Goal: Transaction & Acquisition: Purchase product/service

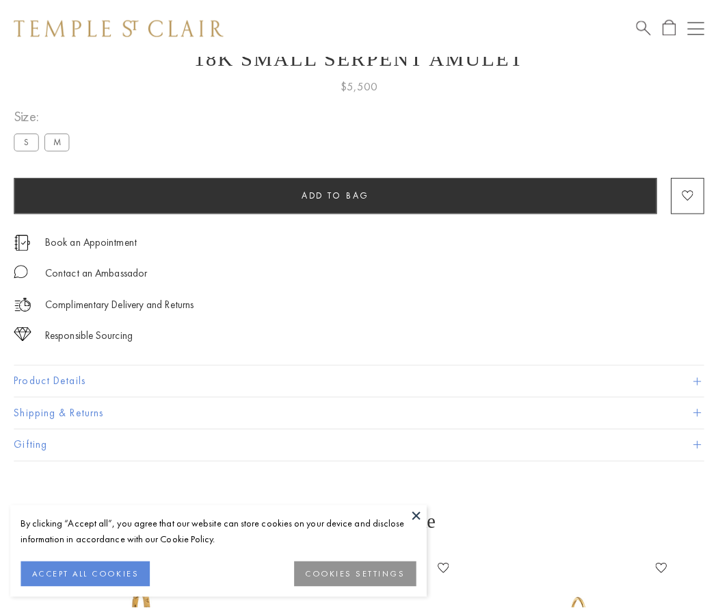
scroll to position [55, 0]
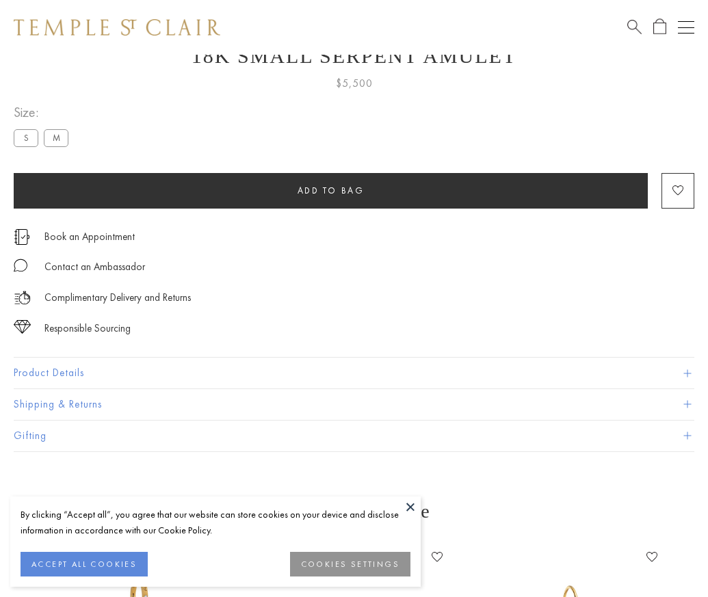
click at [331, 190] on span "Add to bag" at bounding box center [331, 191] width 67 height 12
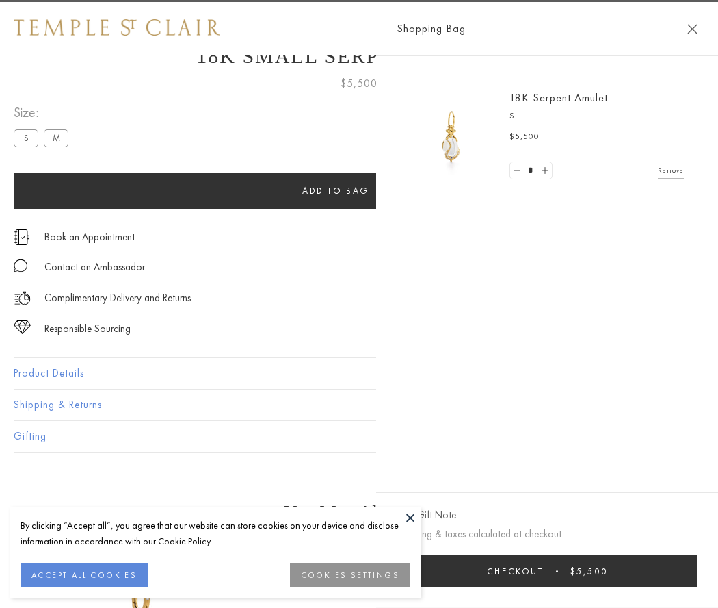
click at [544, 571] on span "Checkout" at bounding box center [515, 571] width 57 height 12
